Goal: Task Accomplishment & Management: Complete application form

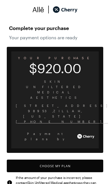
click at [64, 160] on button "Choose My Plan" at bounding box center [55, 166] width 96 height 13
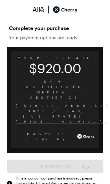
scroll to position [470, 0]
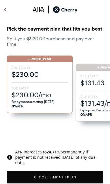
click at [45, 75] on span "$230.00" at bounding box center [40, 74] width 56 height 9
click at [43, 77] on span "$230.00" at bounding box center [40, 74] width 56 height 9
click at [63, 174] on button "Choose 3 -Month Plan" at bounding box center [55, 177] width 96 height 13
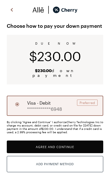
click at [69, 141] on button "Agree and Continue" at bounding box center [55, 147] width 96 height 13
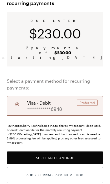
scroll to position [38, 0]
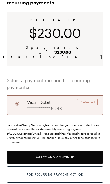
click at [70, 151] on button "Agree and Continue" at bounding box center [55, 157] width 96 height 13
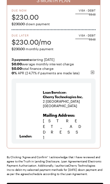
scroll to position [84, 0]
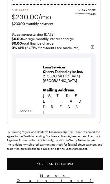
click at [76, 160] on button "Agree and Confirm" at bounding box center [55, 164] width 96 height 13
